Goal: Navigation & Orientation: Find specific page/section

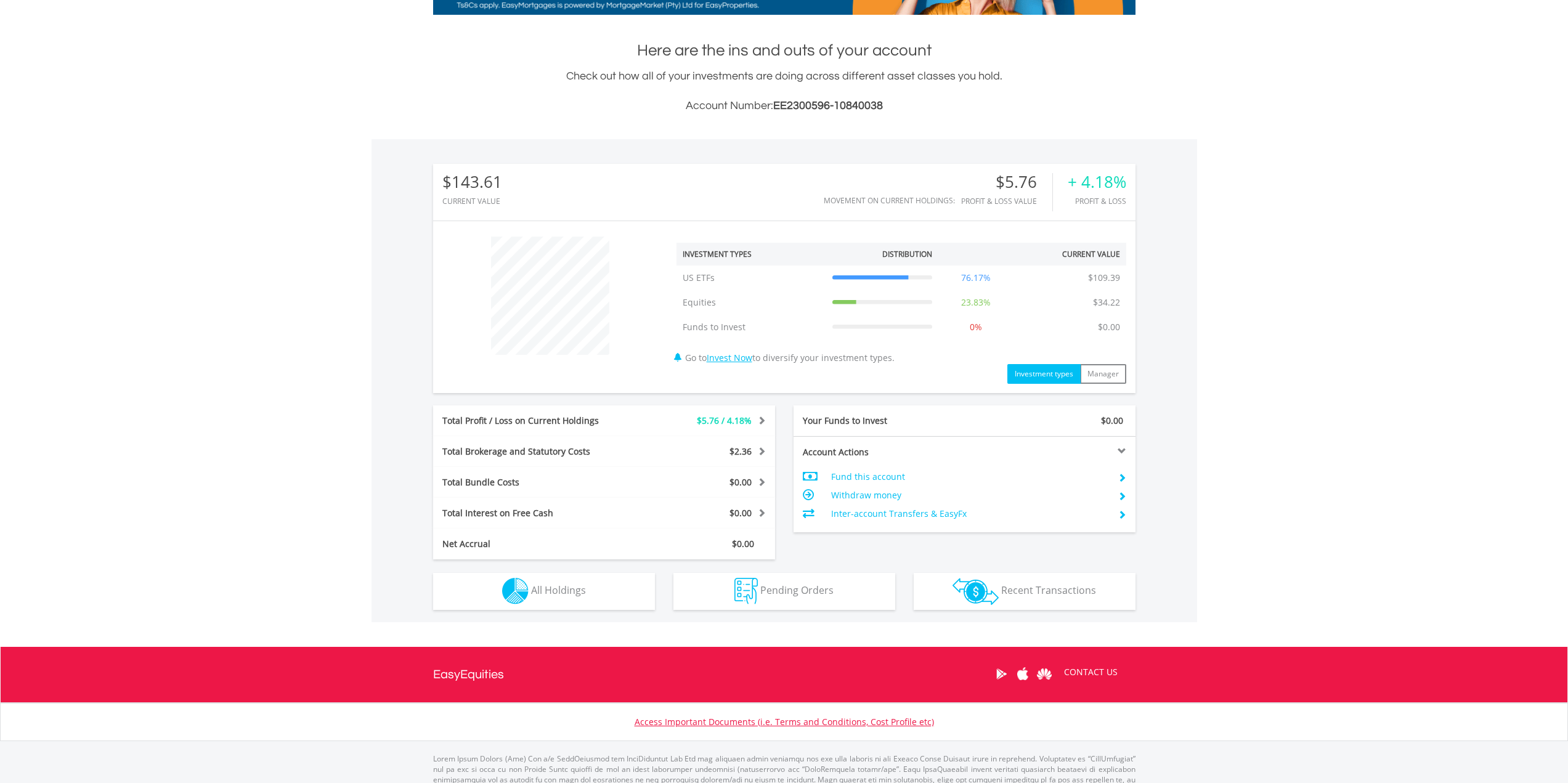
scroll to position [284, 0]
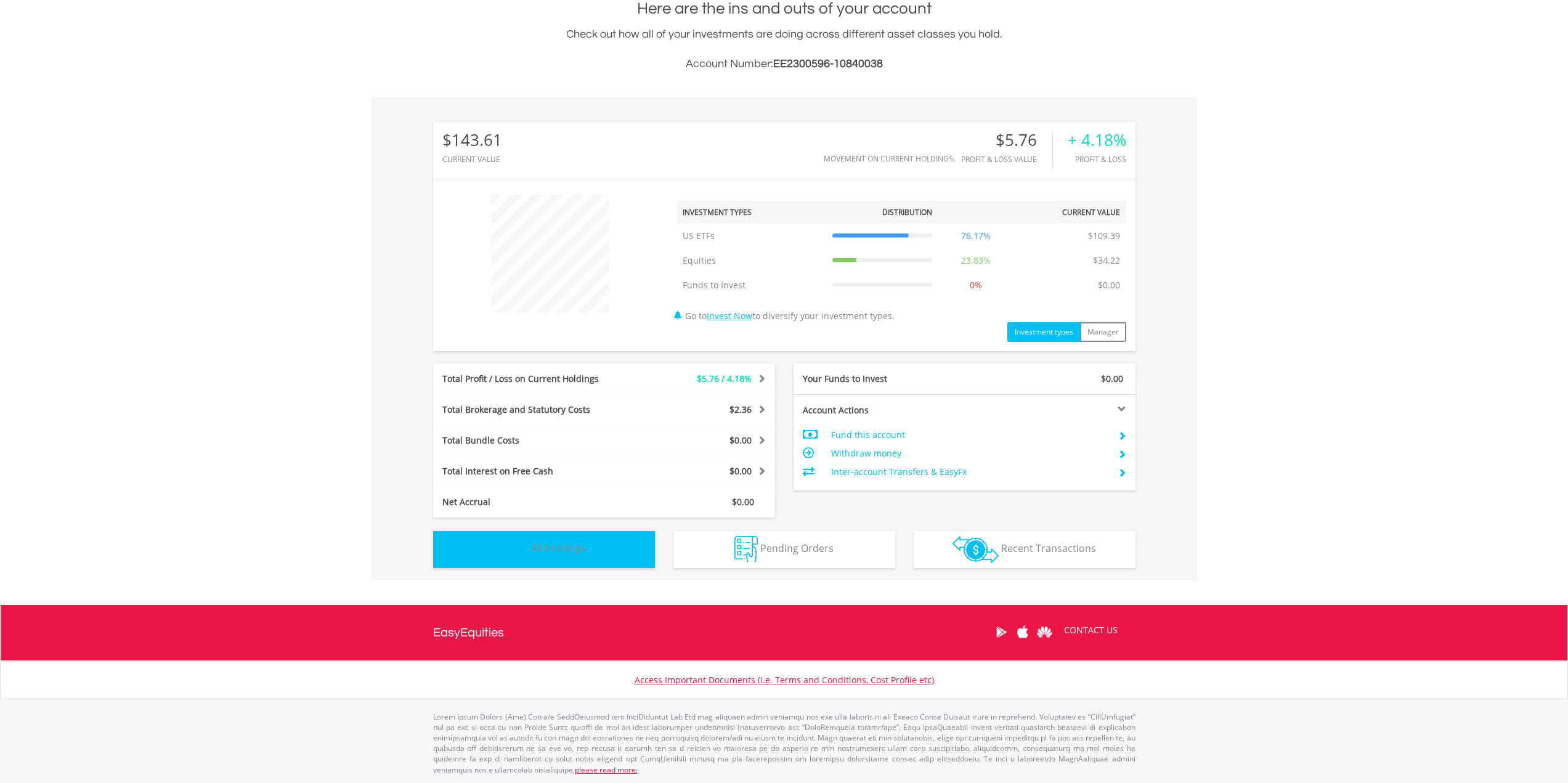
click at [564, 548] on span "All Holdings" at bounding box center [558, 548] width 55 height 14
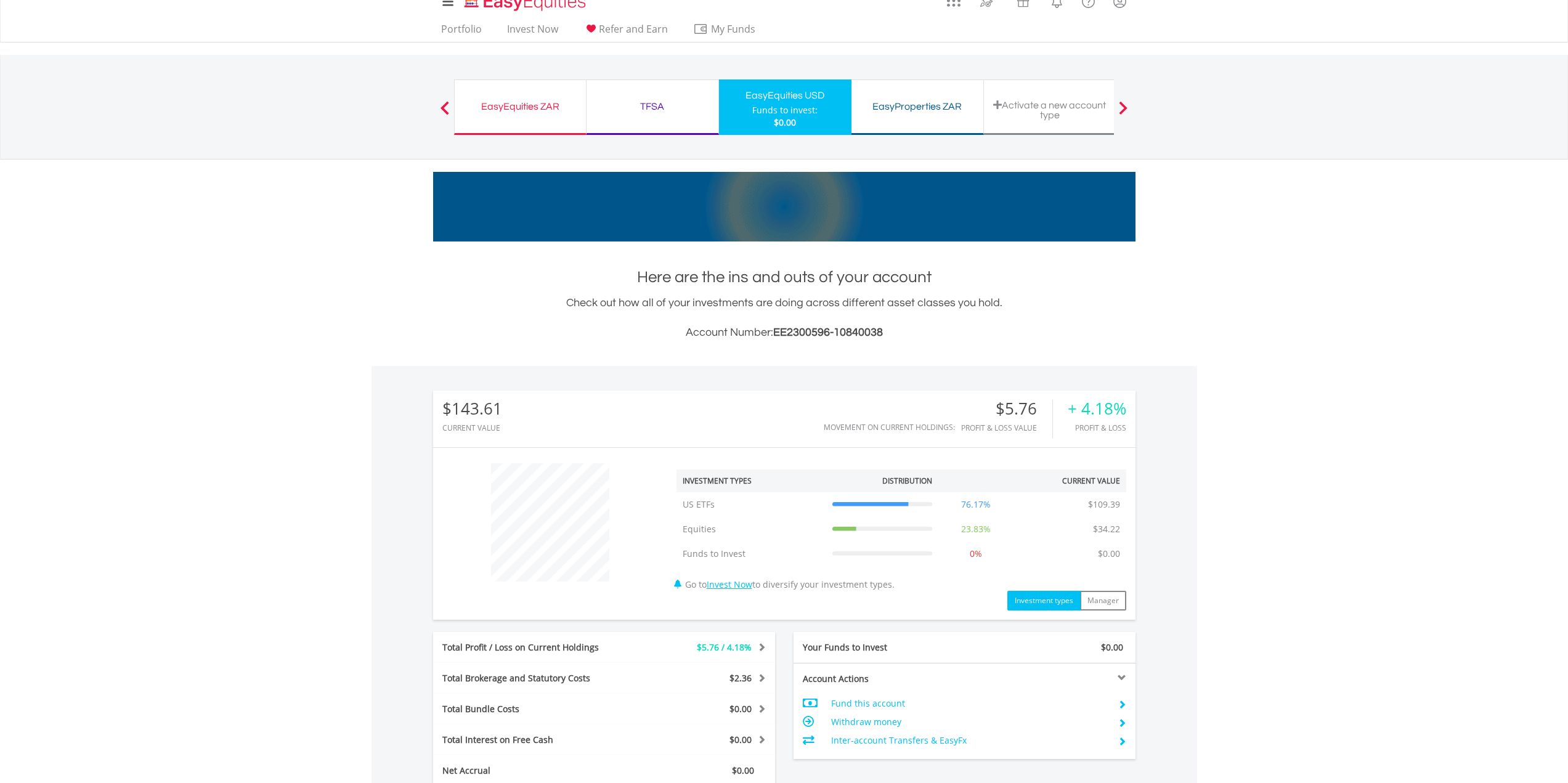
scroll to position [0, 0]
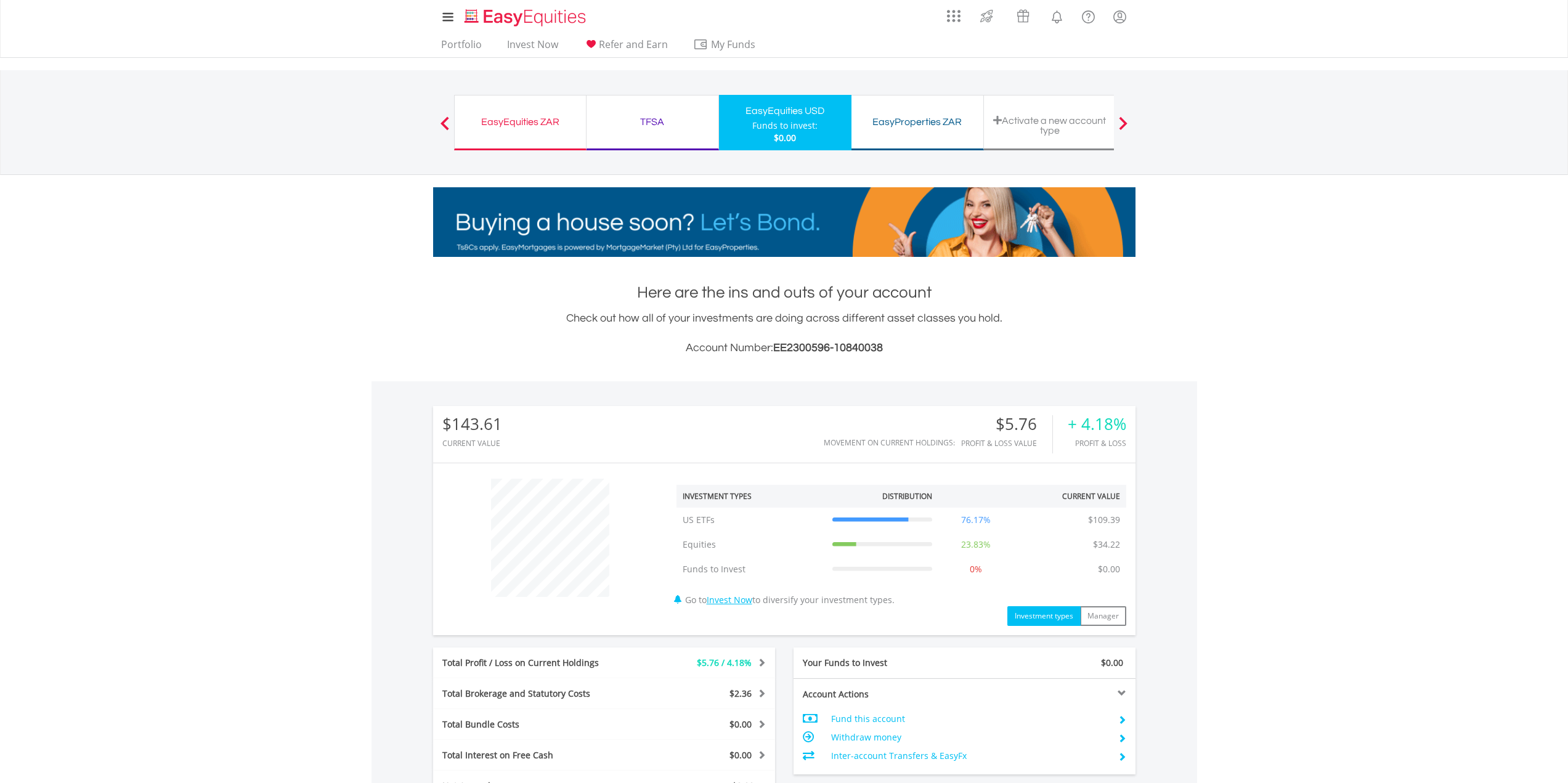
click at [655, 123] on div "TFSA" at bounding box center [652, 121] width 117 height 18
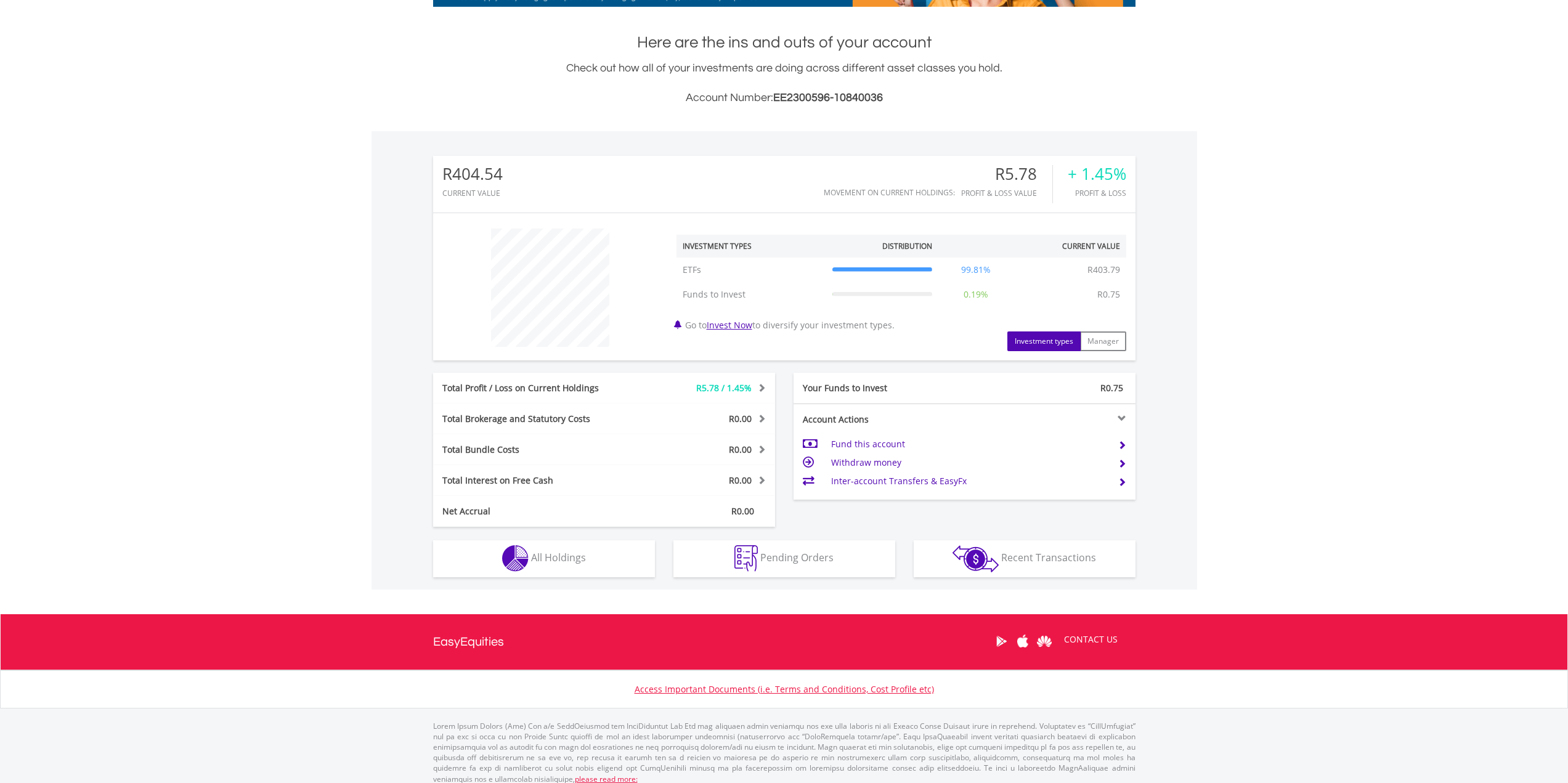
scroll to position [259, 0]
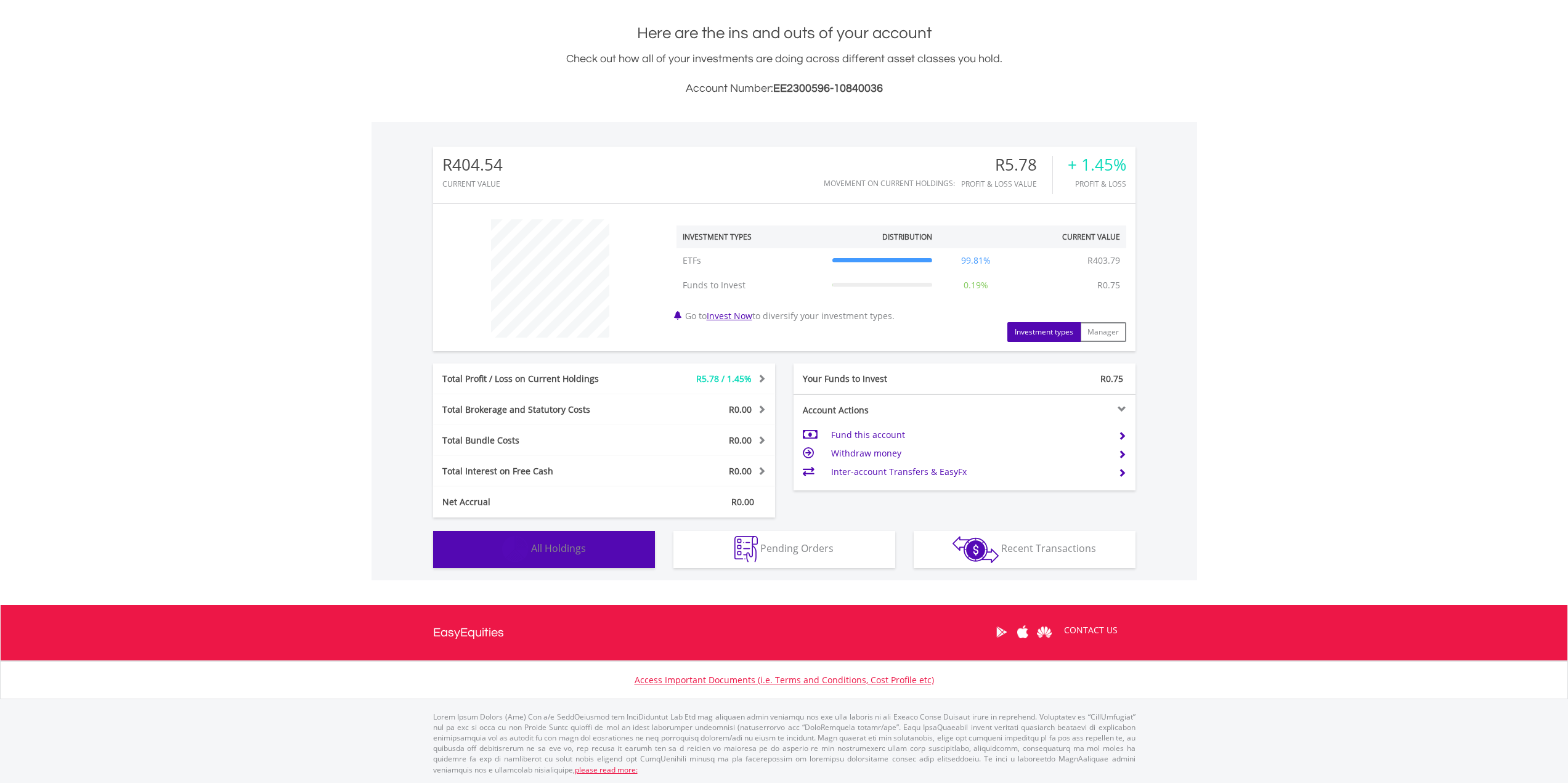
click at [527, 550] on img "button" at bounding box center [515, 549] width 27 height 27
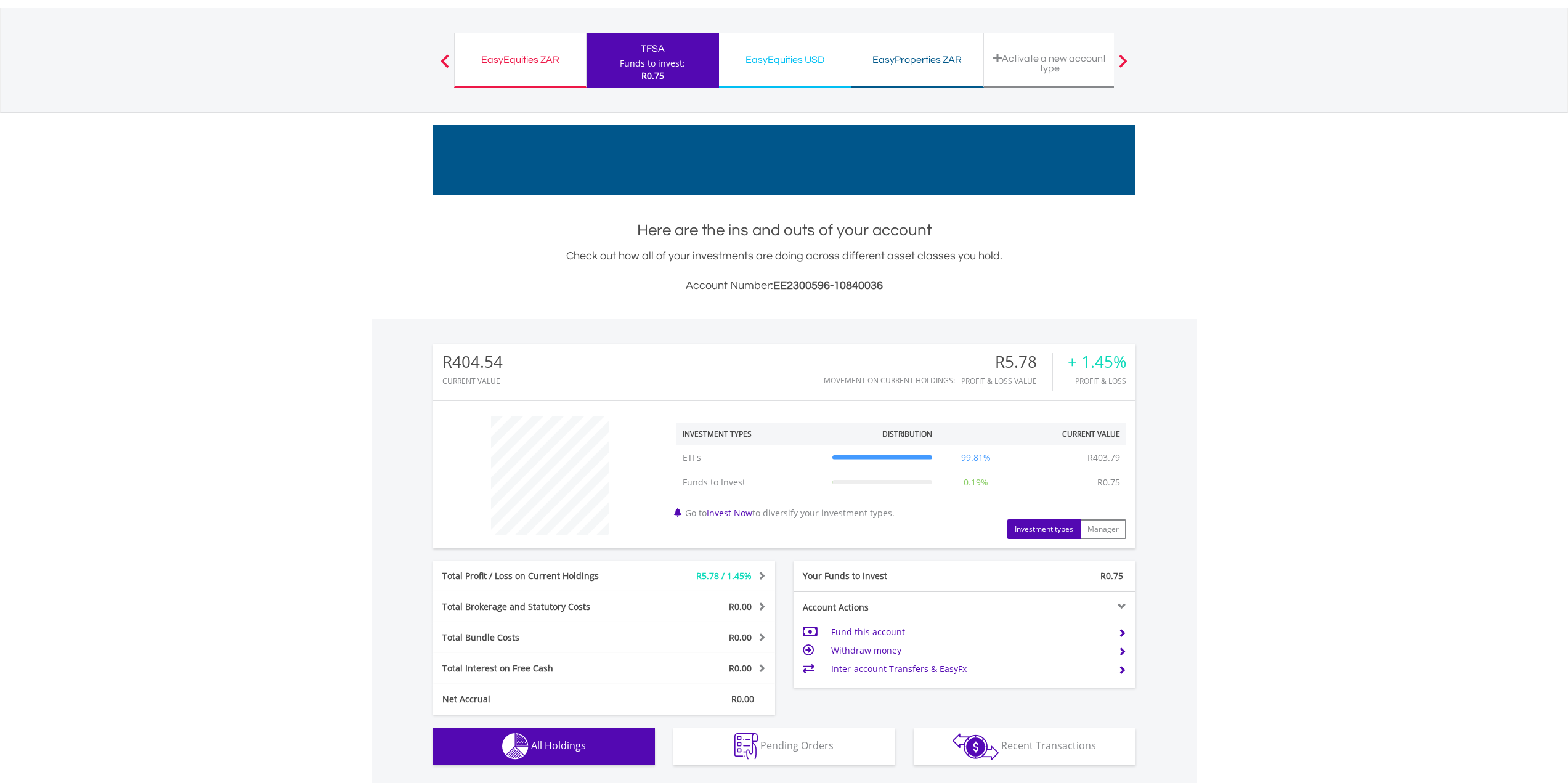
scroll to position [0, 0]
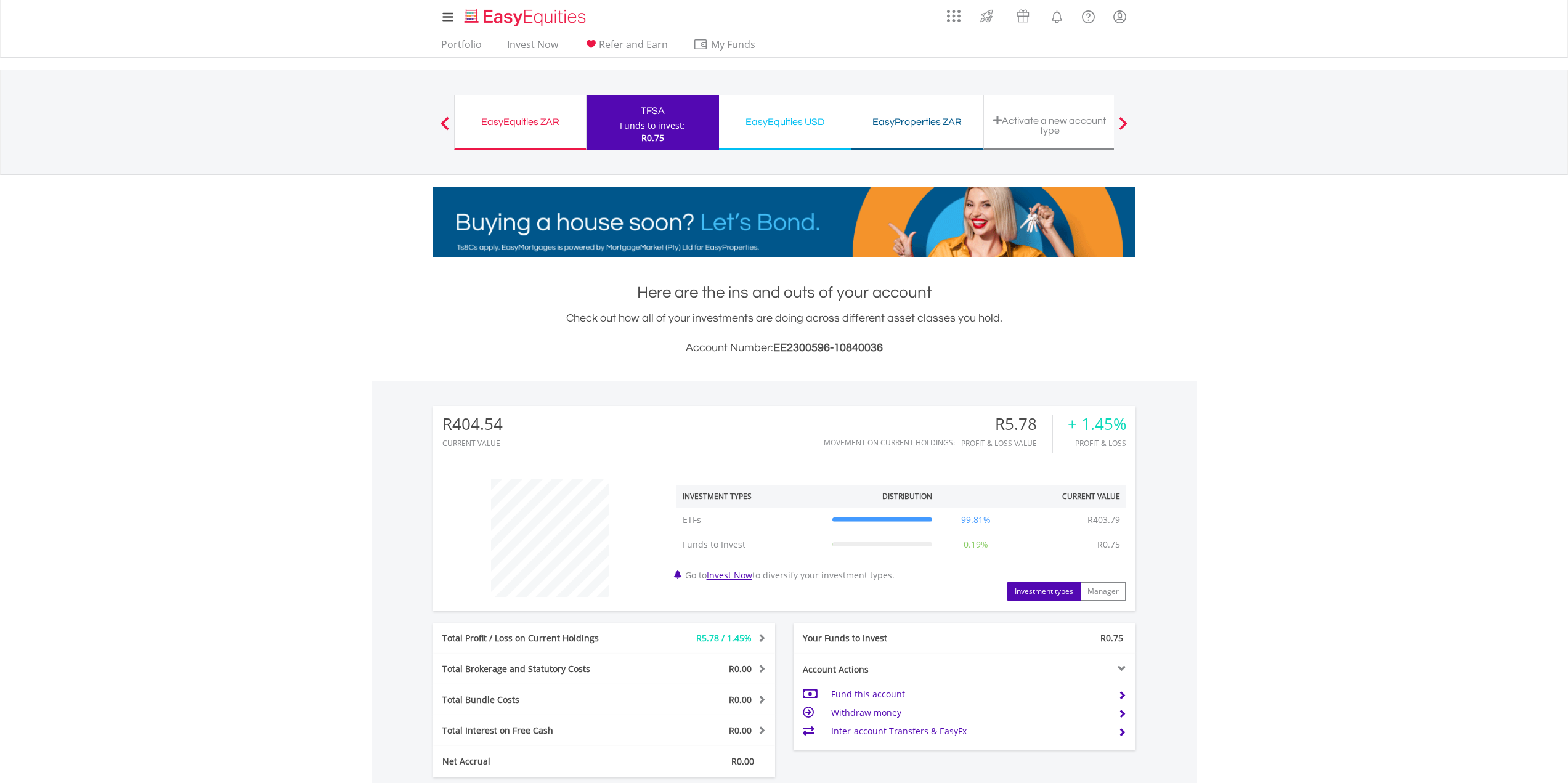
click at [513, 126] on div "EasyEquities ZAR" at bounding box center [521, 121] width 117 height 18
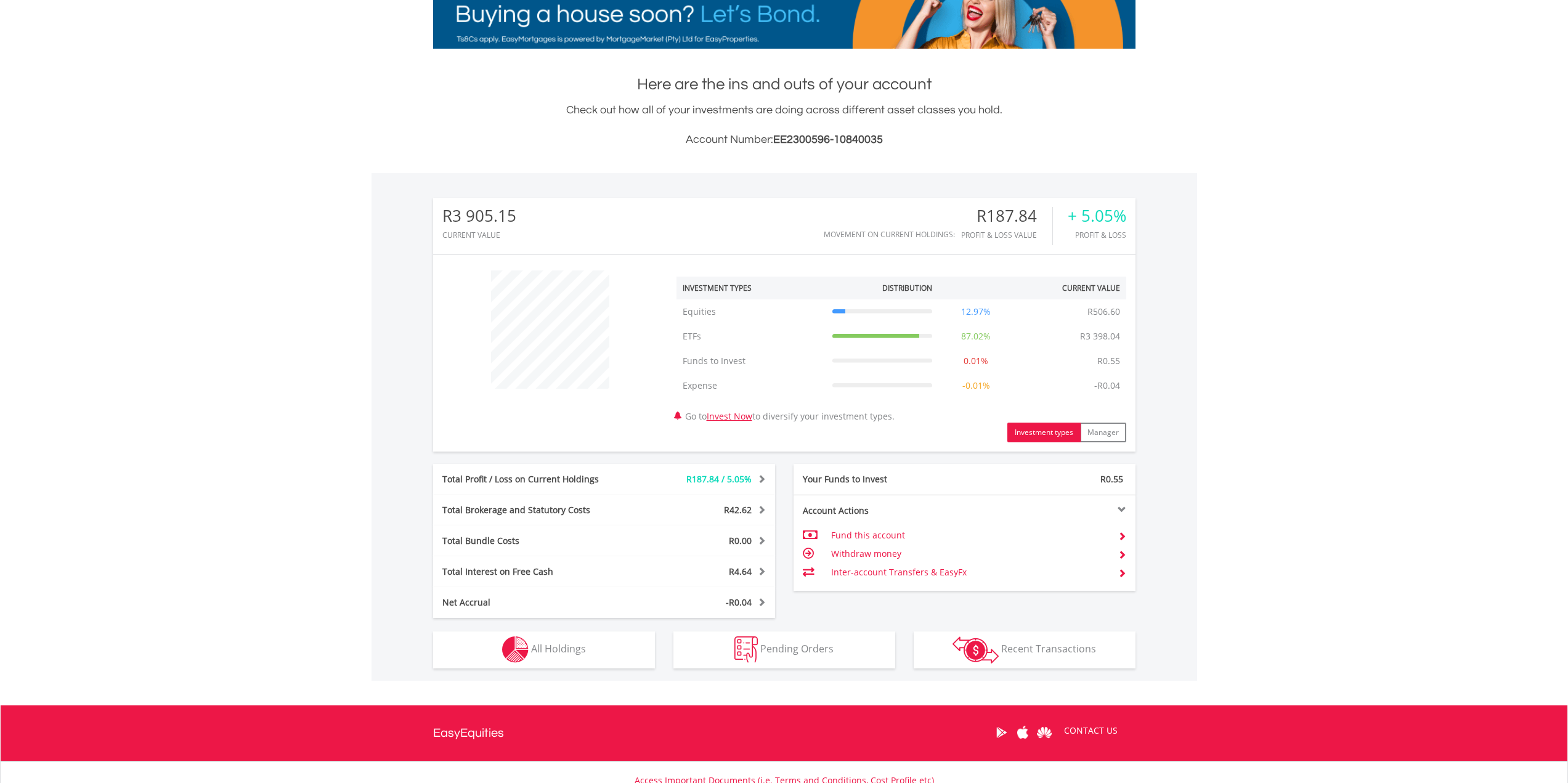
scroll to position [308, 0]
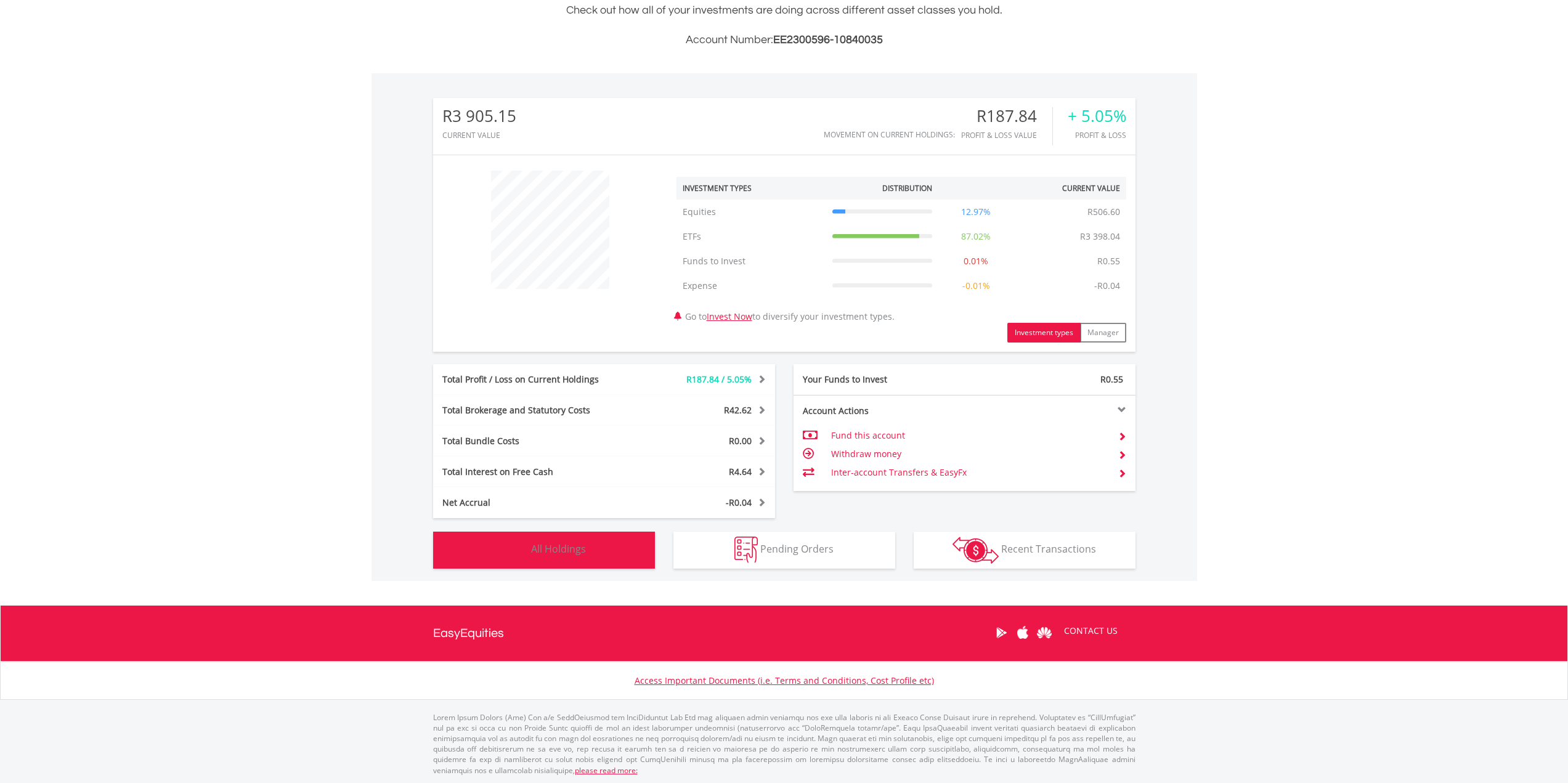
click at [546, 558] on button "Holdings All Holdings" at bounding box center [543, 550] width 221 height 37
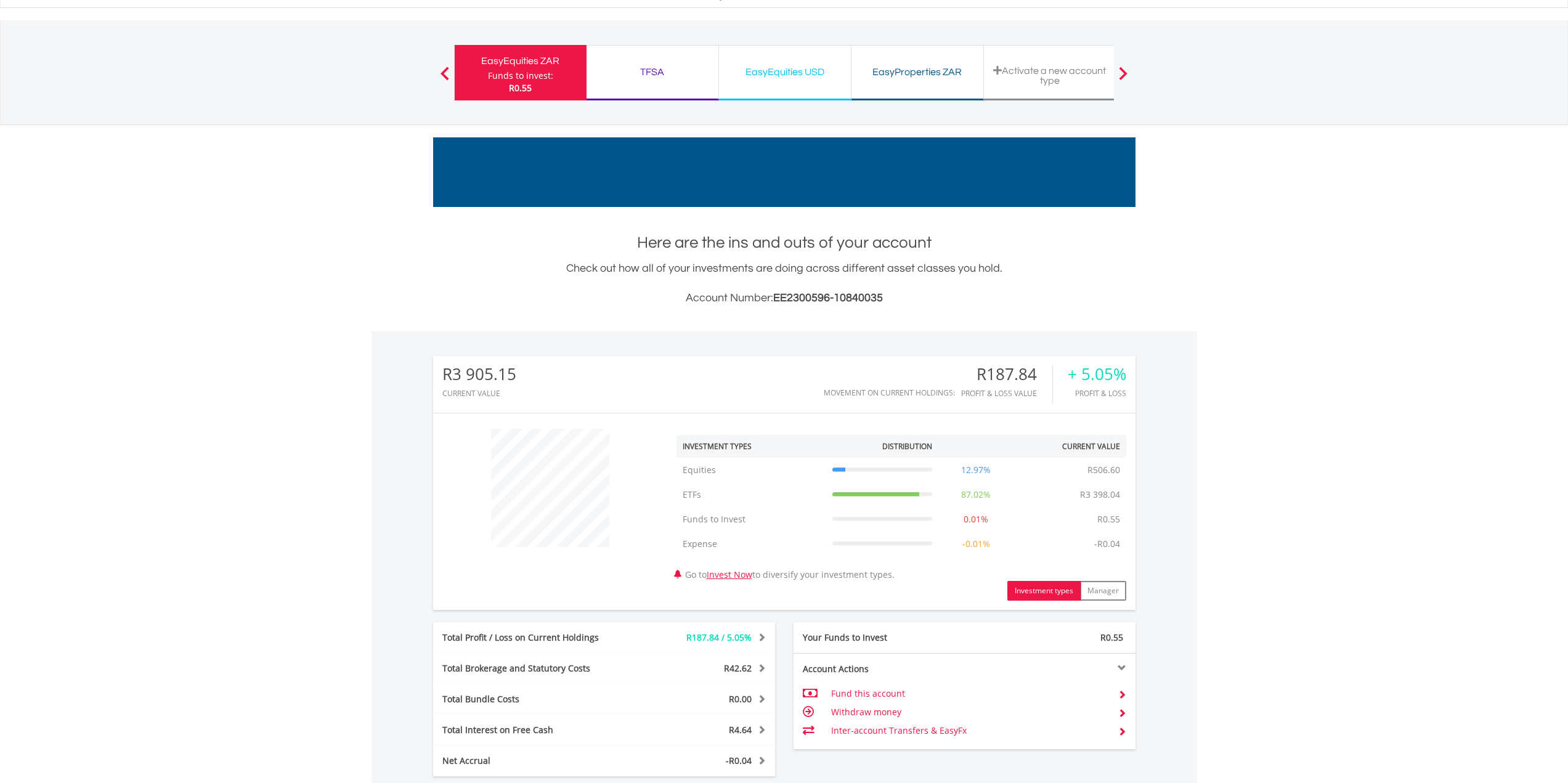
scroll to position [0, 0]
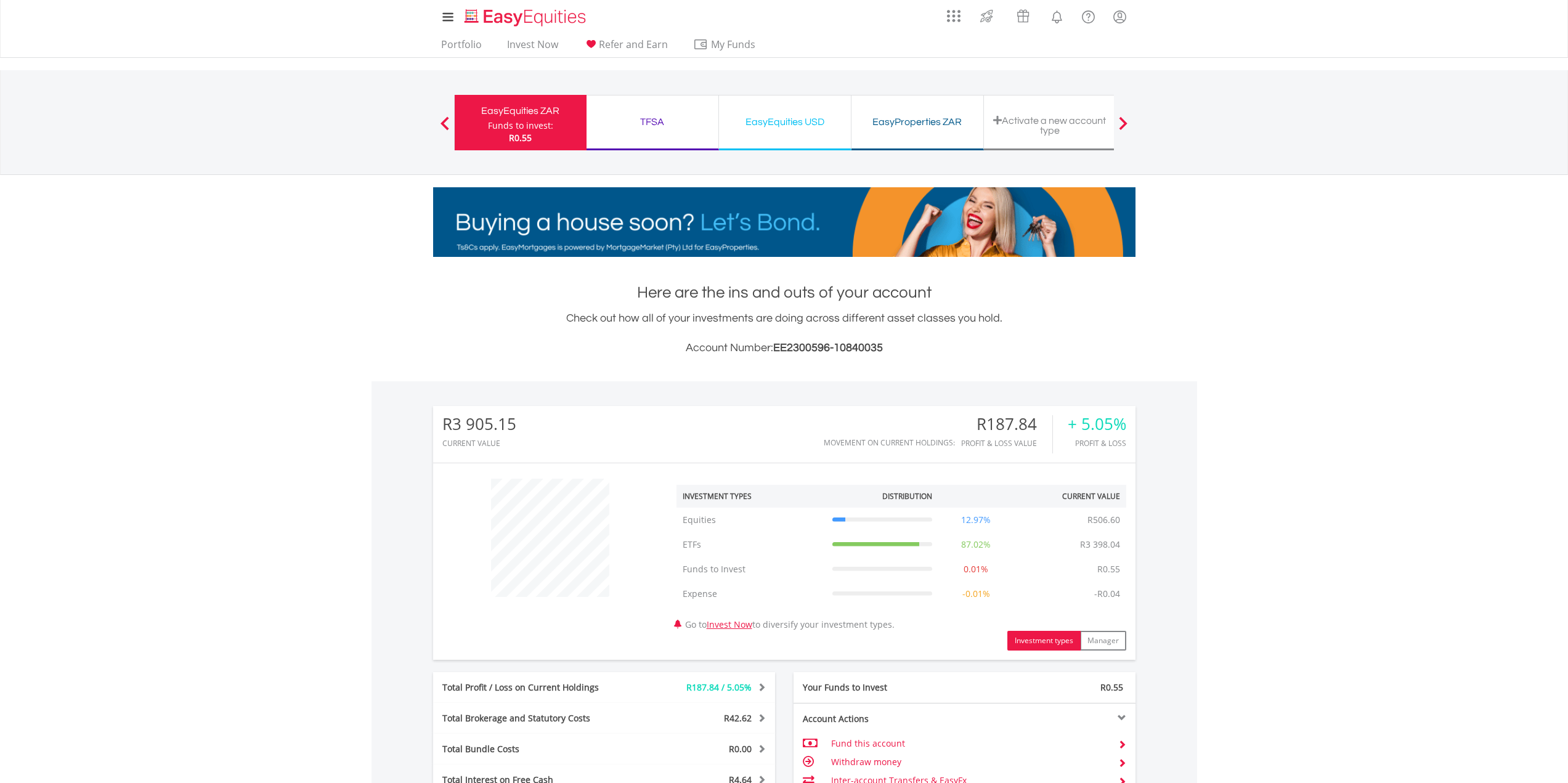
click at [761, 123] on div "EasyEquities USD" at bounding box center [785, 121] width 117 height 18
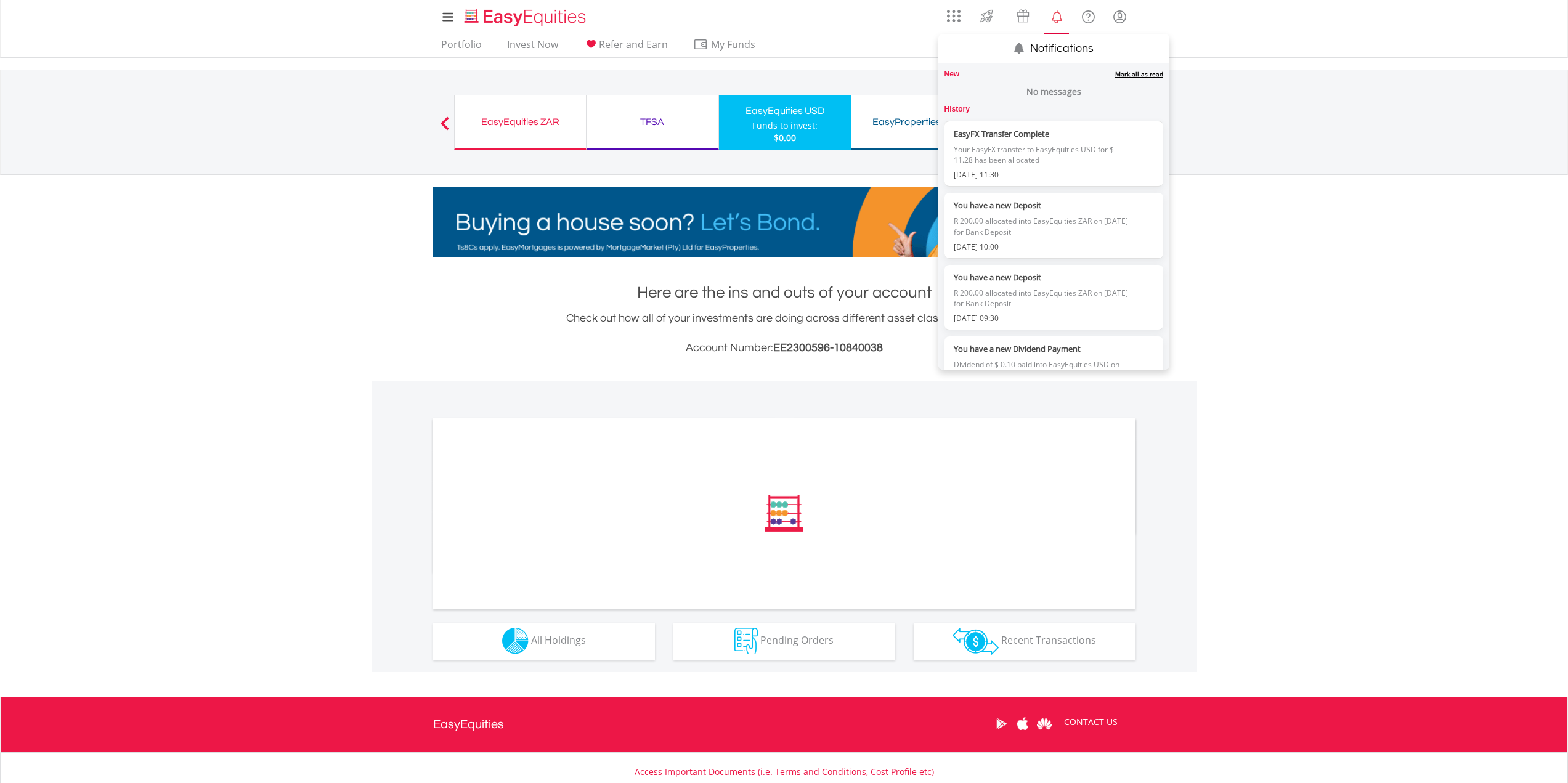
click at [1056, 11] on lord-icon "Notifications" at bounding box center [1056, 17] width 16 height 16
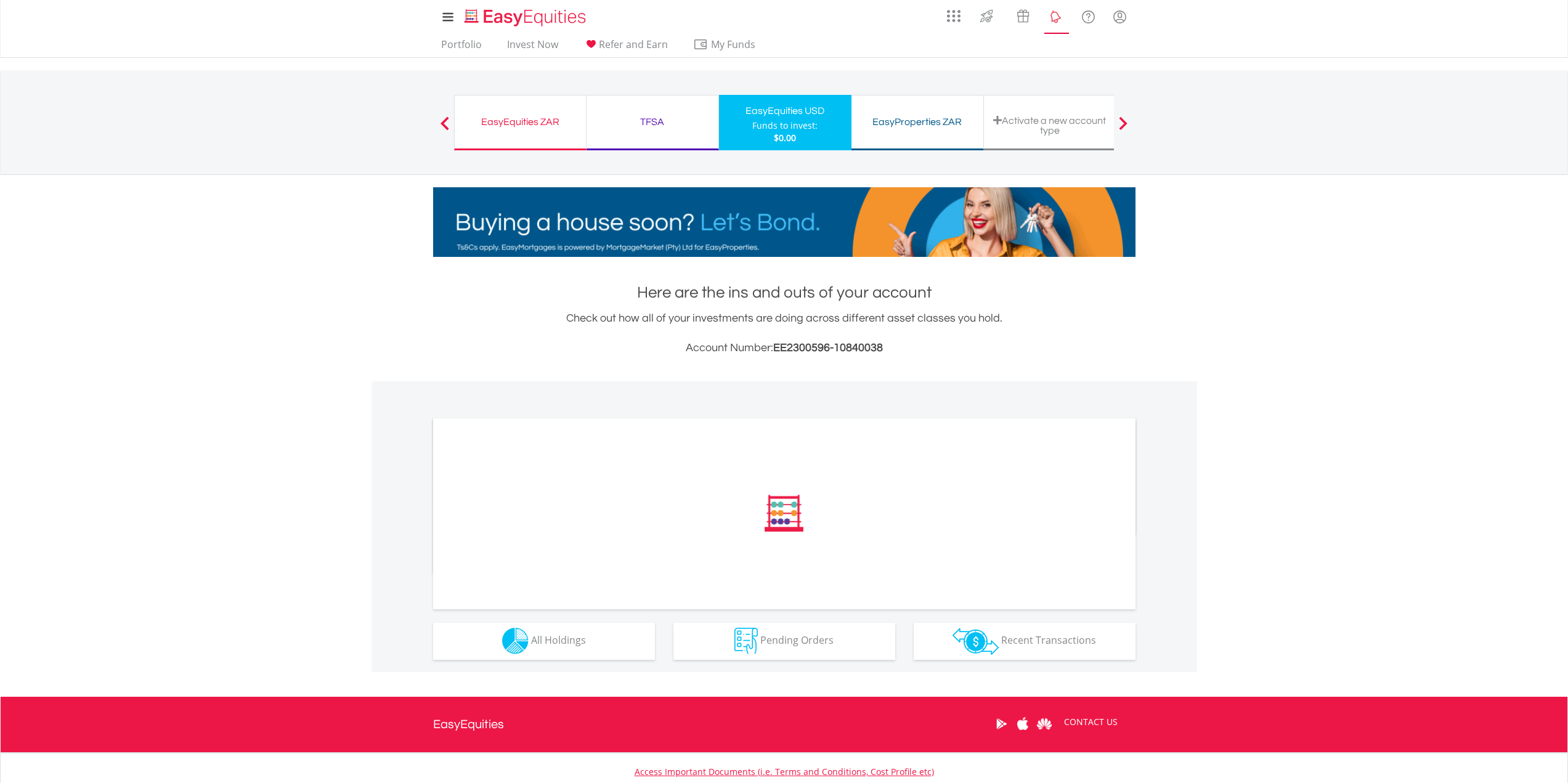
click at [1057, 11] on lord-icon "Notifications" at bounding box center [1056, 17] width 16 height 16
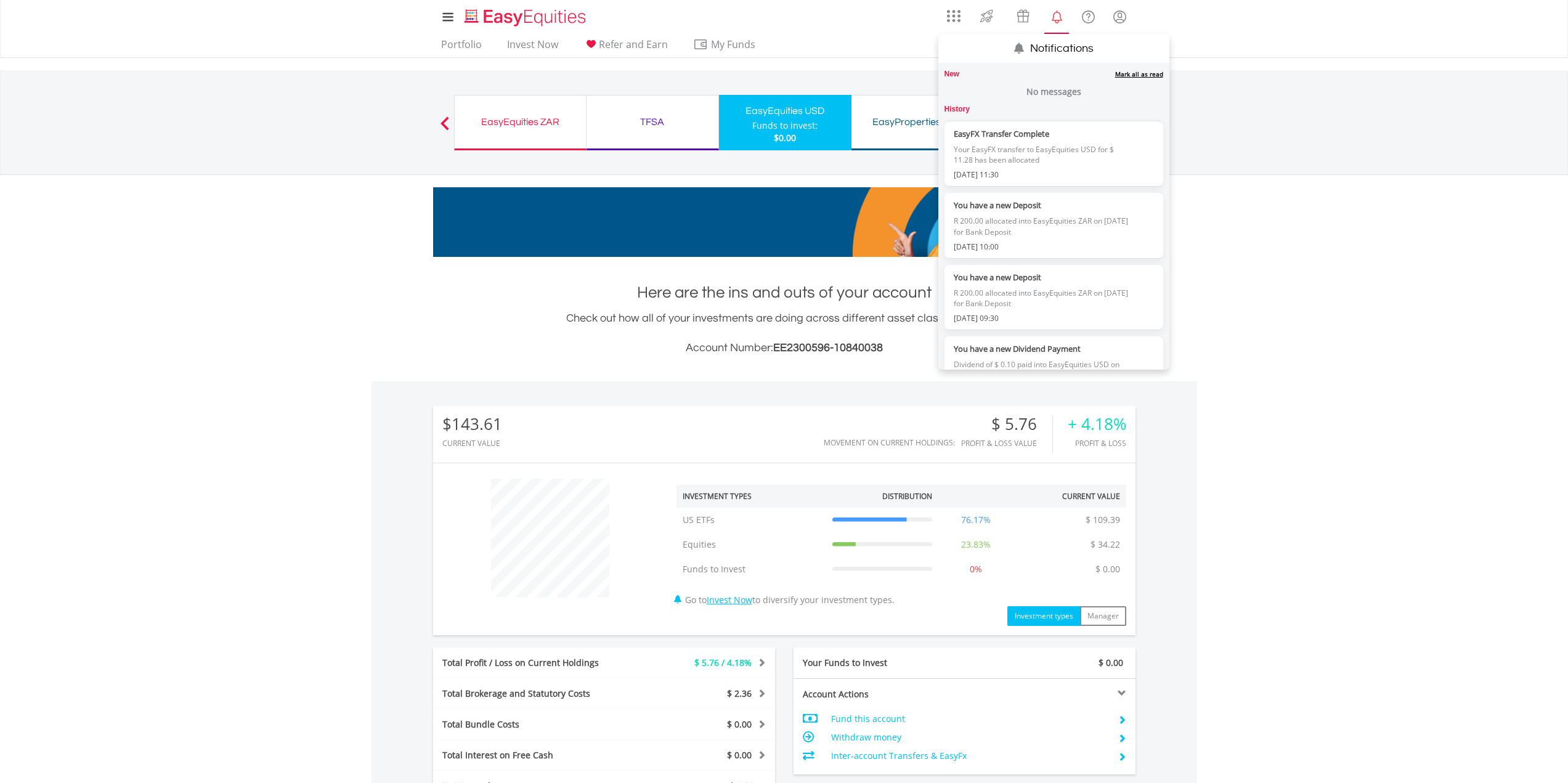
click at [1133, 72] on link "Mark all as read" at bounding box center [1139, 73] width 48 height 8
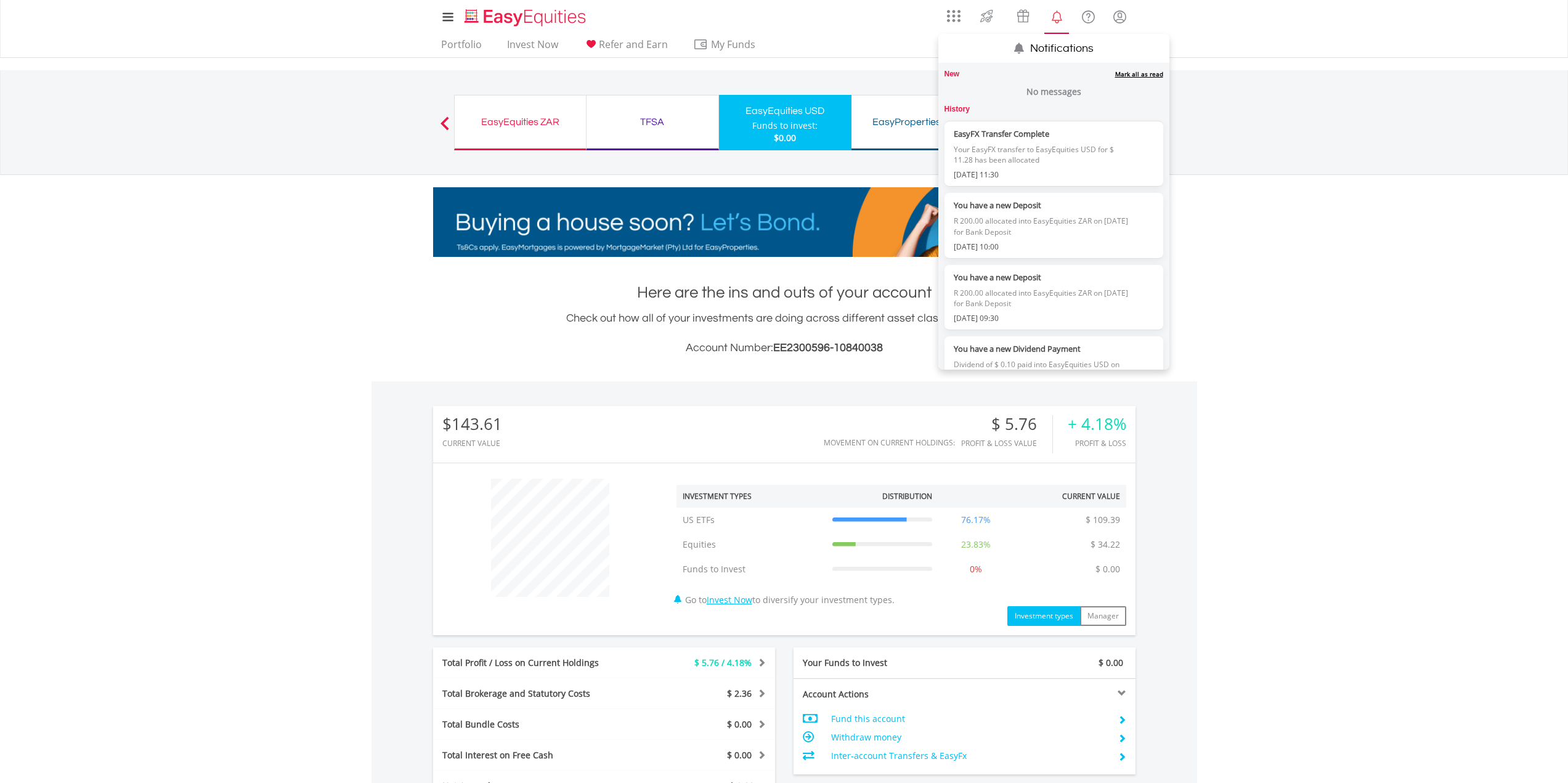
scroll to position [119, 234]
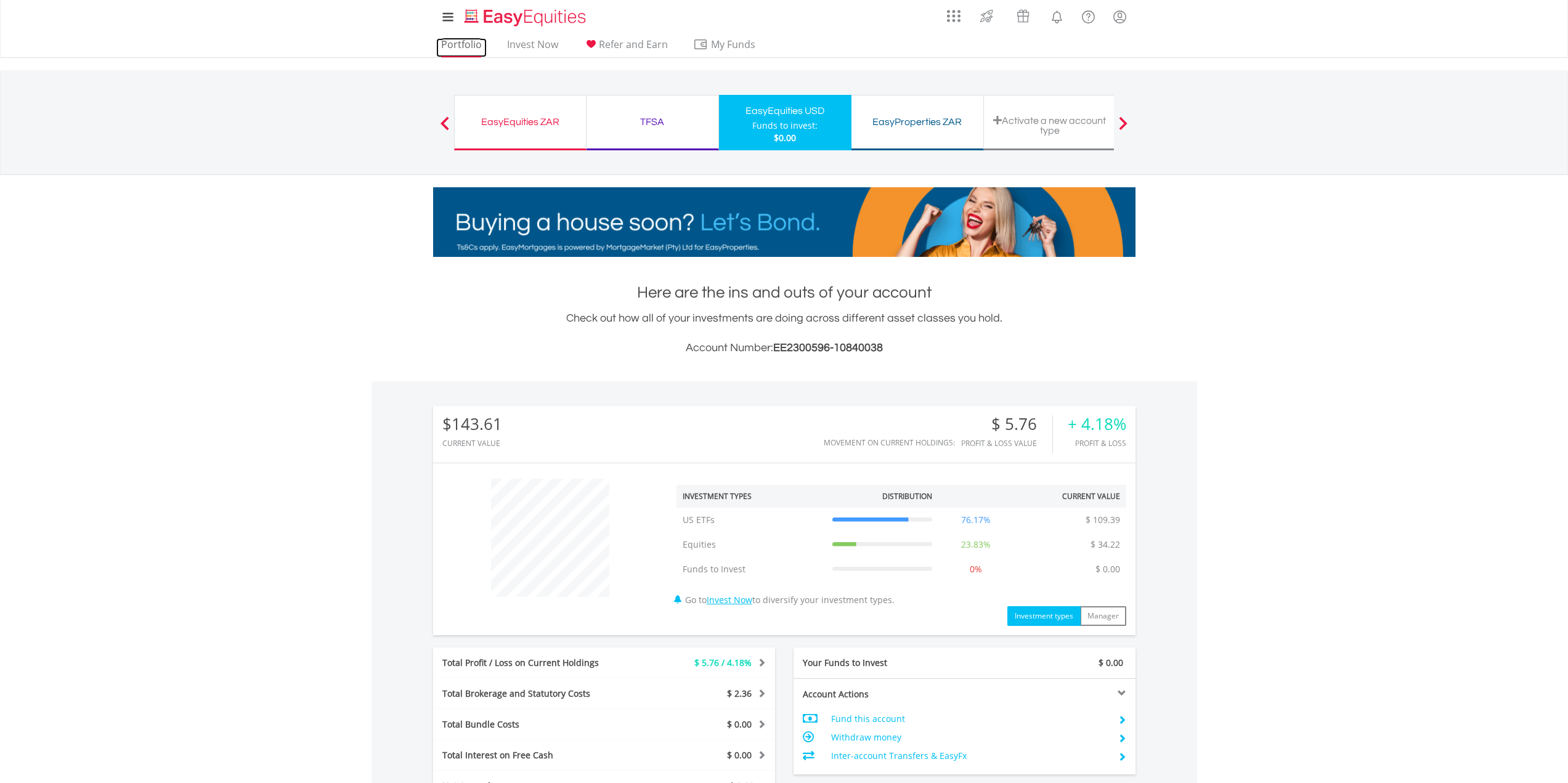
click at [453, 45] on link "Portfolio" at bounding box center [462, 47] width 51 height 19
